Goal: Task Accomplishment & Management: Manage account settings

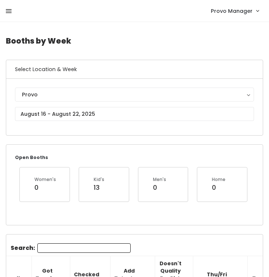
click at [6, 13] on icon at bounding box center [9, 11] width 6 height 7
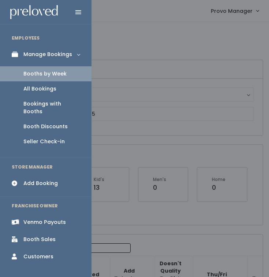
click at [48, 123] on div "Booth Discounts" at bounding box center [45, 127] width 44 height 8
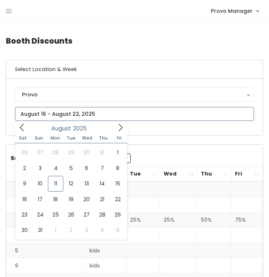
click at [66, 112] on input "text" at bounding box center [134, 114] width 239 height 14
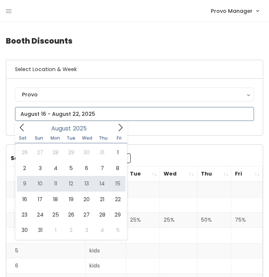
type input "August 9 to August 15"
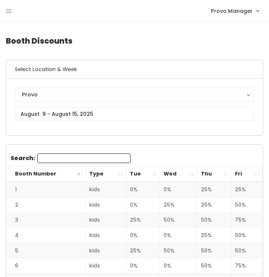
click at [153, 172] on th "Tue" at bounding box center [143, 174] width 34 height 16
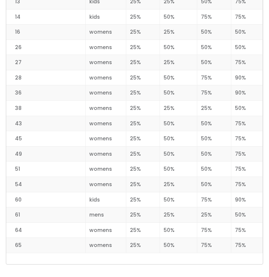
scroll to position [919, 0]
